Goal: Navigation & Orientation: Go to known website

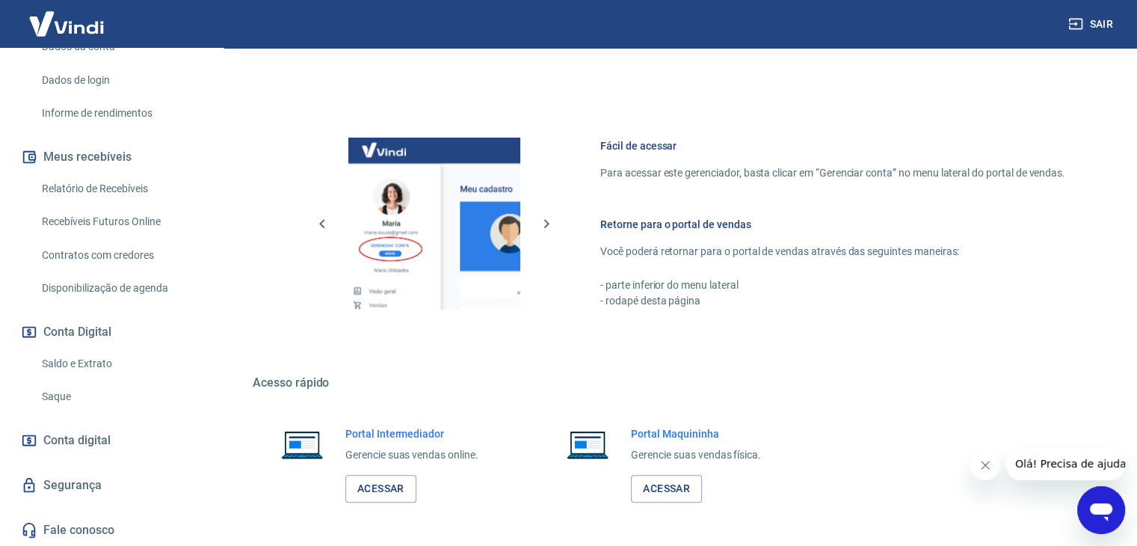
scroll to position [634, 0]
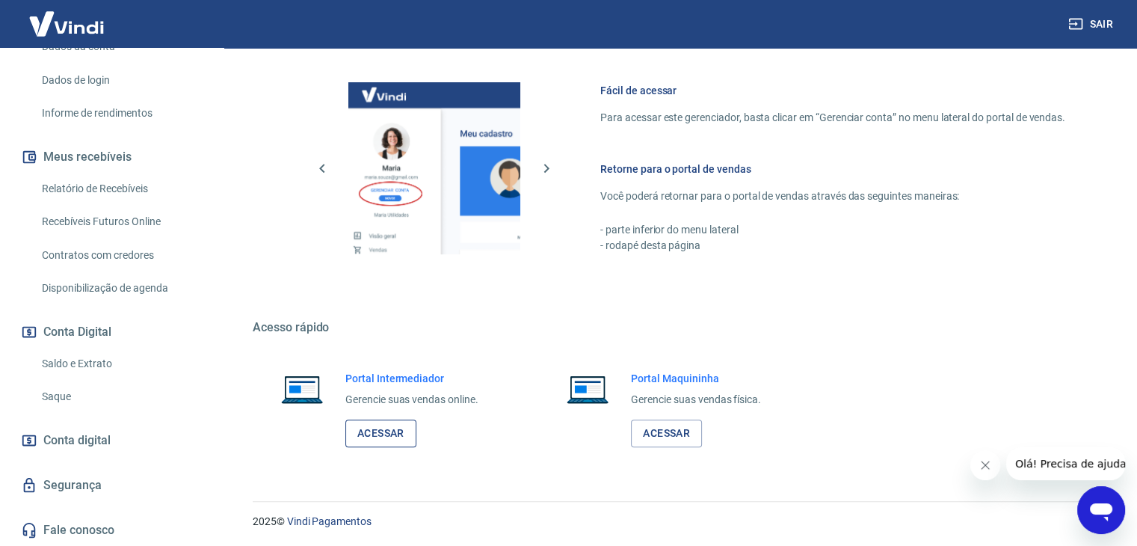
click at [365, 426] on link "Acessar" at bounding box center [381, 434] width 71 height 28
